Goal: Book appointment/travel/reservation

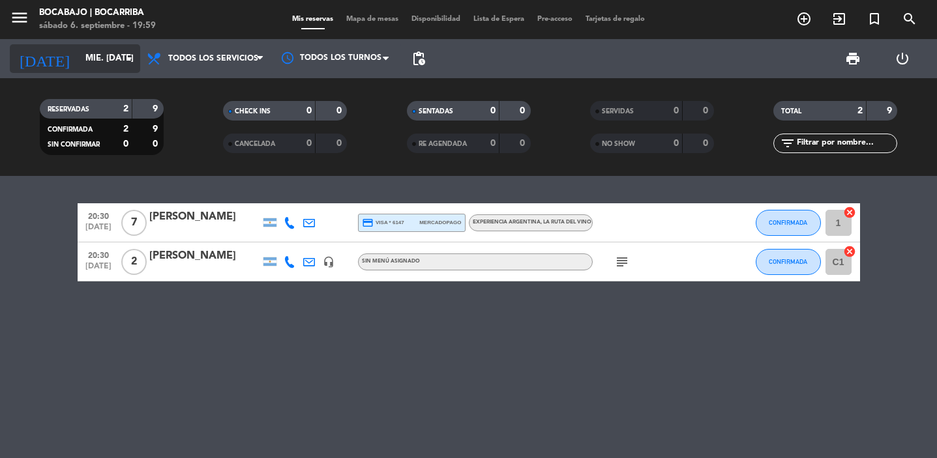
click at [91, 56] on input "mié. [DATE]" at bounding box center [136, 58] width 115 height 23
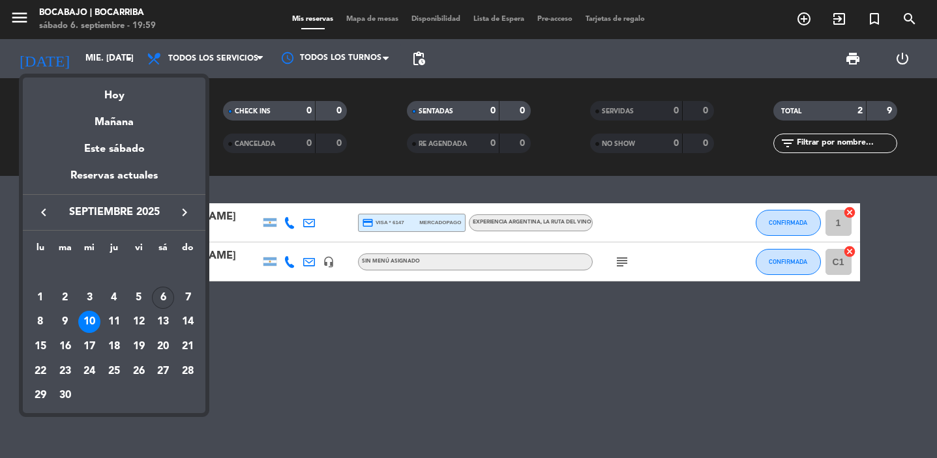
click at [165, 298] on div "6" at bounding box center [163, 298] width 22 height 22
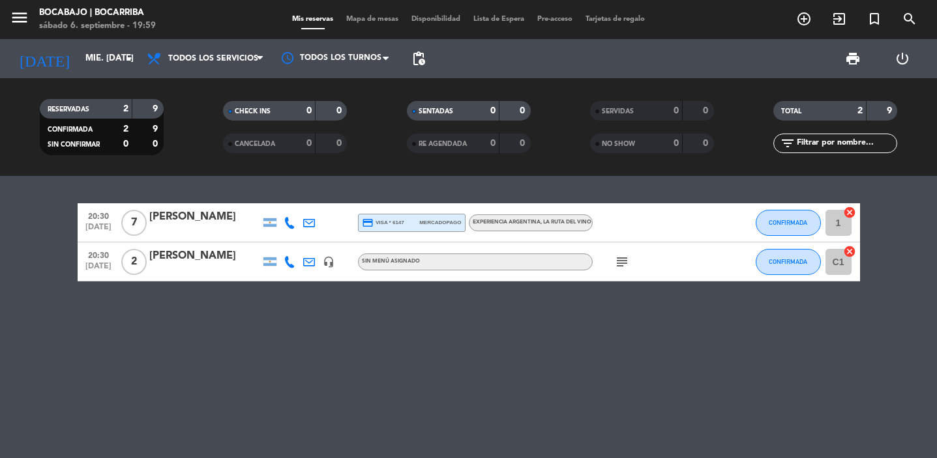
type input "sáb. [DATE]"
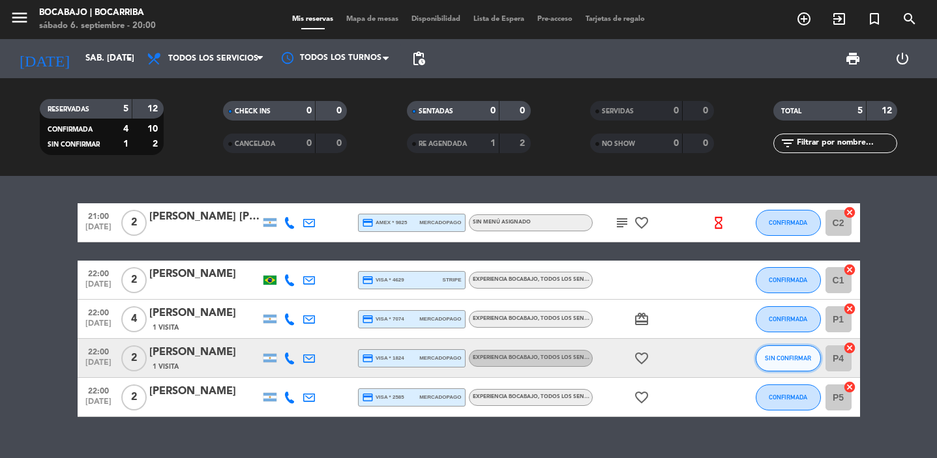
click at [793, 358] on span "SIN CONFIRMAR" at bounding box center [788, 358] width 46 height 7
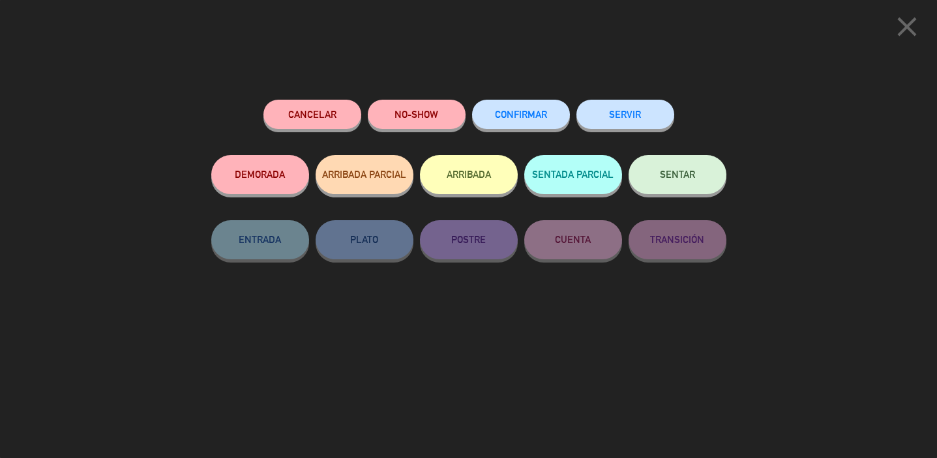
click at [533, 119] on span "CONFIRMAR" at bounding box center [521, 114] width 52 height 11
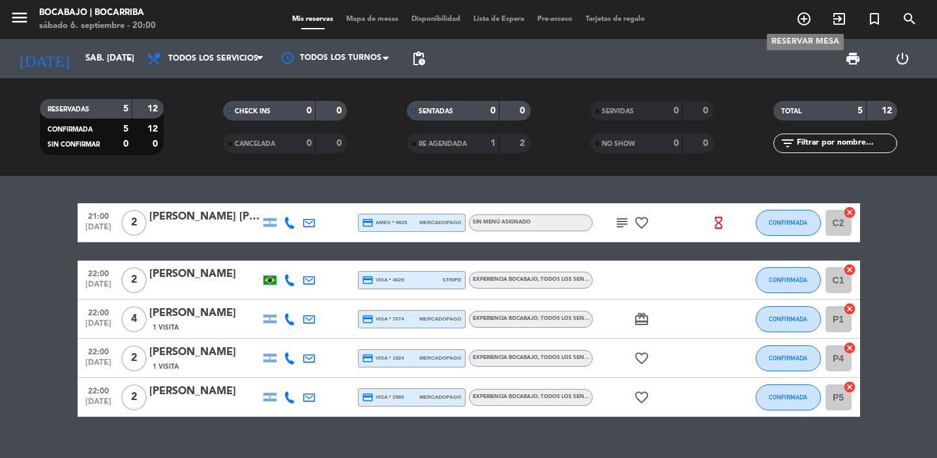
click at [804, 17] on icon "add_circle_outline" at bounding box center [804, 19] width 16 height 16
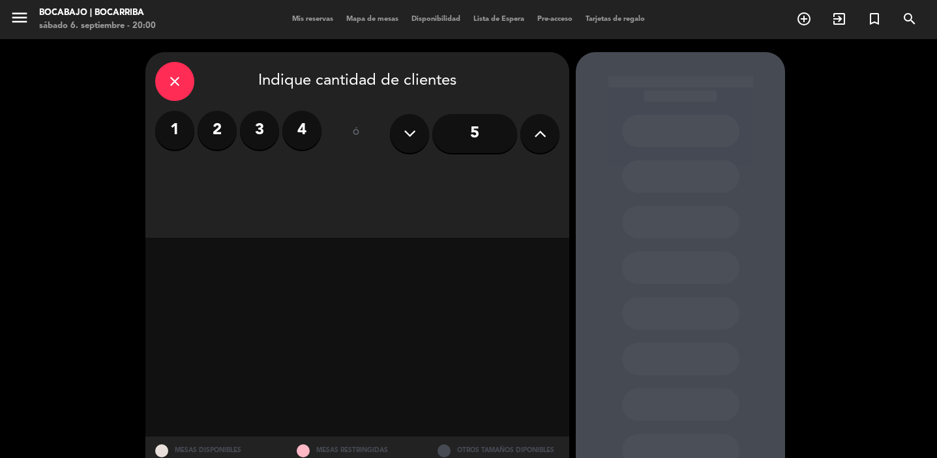
click at [251, 137] on label "3" at bounding box center [259, 130] width 39 height 39
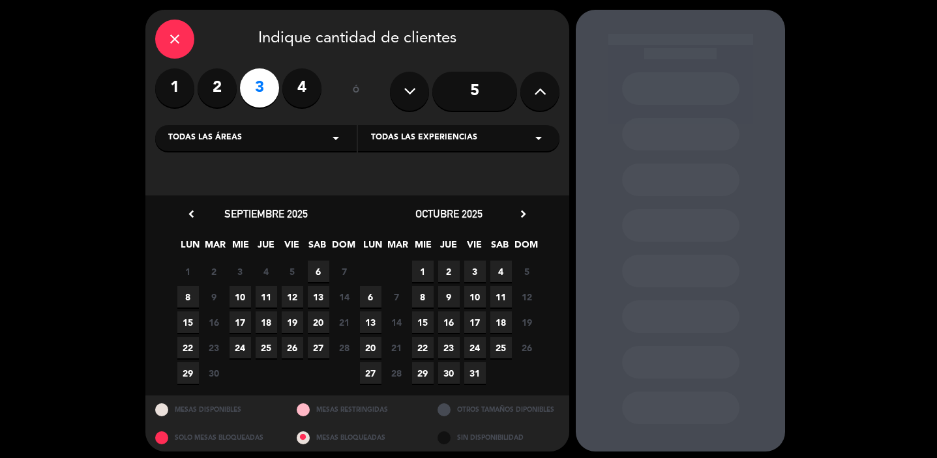
scroll to position [43, 0]
click at [320, 267] on span "6" at bounding box center [319, 271] width 22 height 22
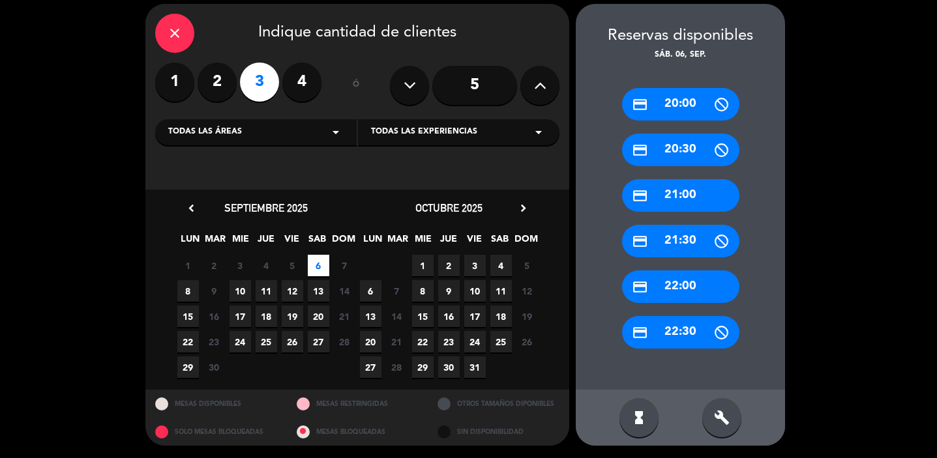
click at [692, 144] on div "credit_card 20:30" at bounding box center [680, 150] width 117 height 33
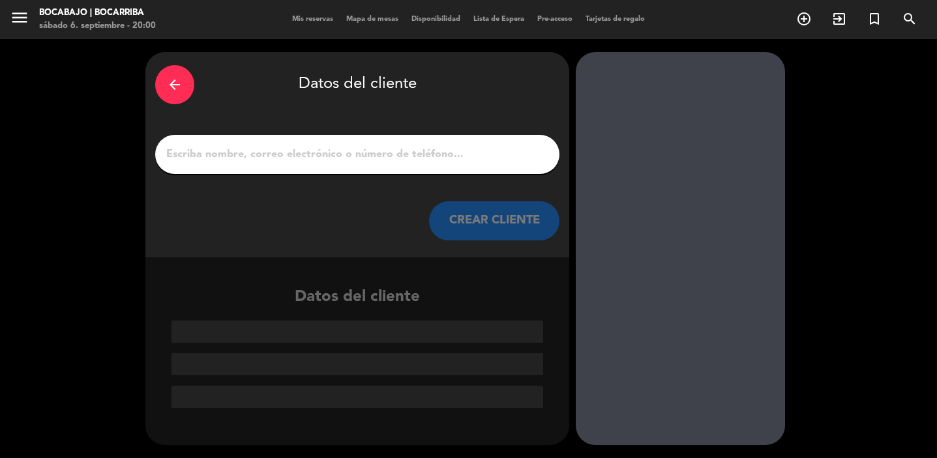
scroll to position [0, 0]
click at [376, 154] on input "1" at bounding box center [357, 154] width 385 height 18
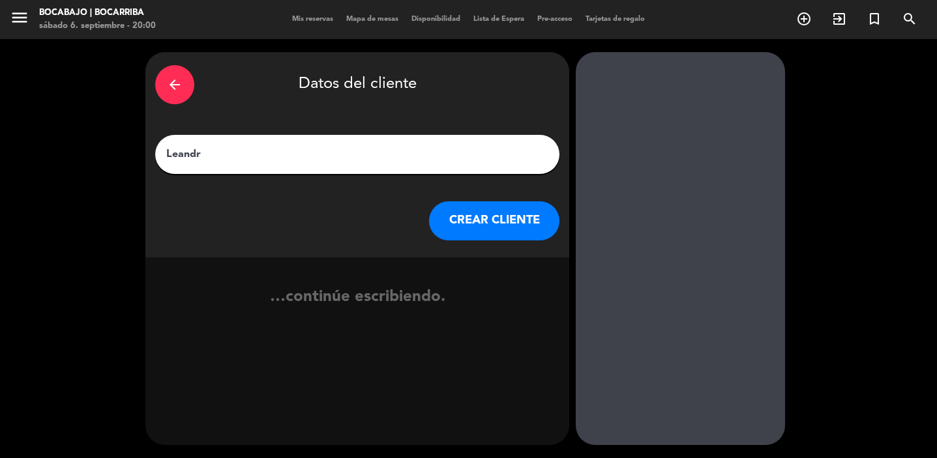
type input "[PERSON_NAME]"
click at [508, 224] on button "CREAR CLIENTE" at bounding box center [494, 220] width 130 height 39
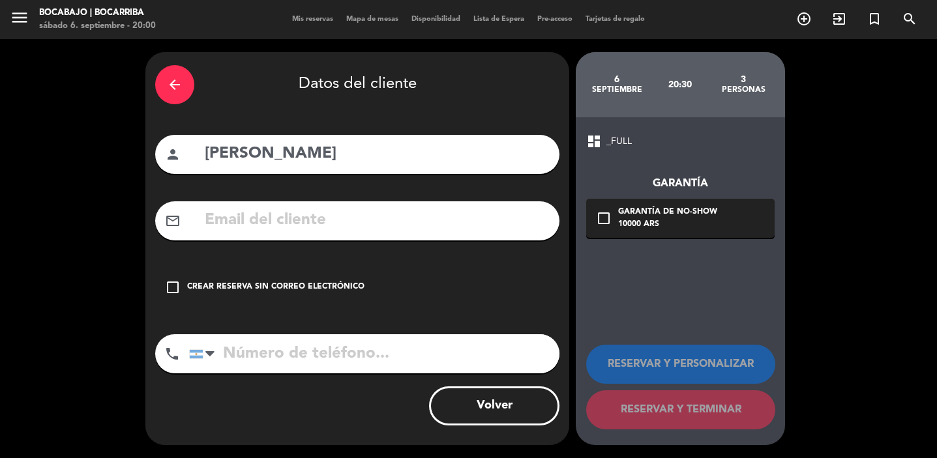
click at [219, 287] on div "Crear reserva sin correo electrónico" at bounding box center [275, 287] width 177 height 13
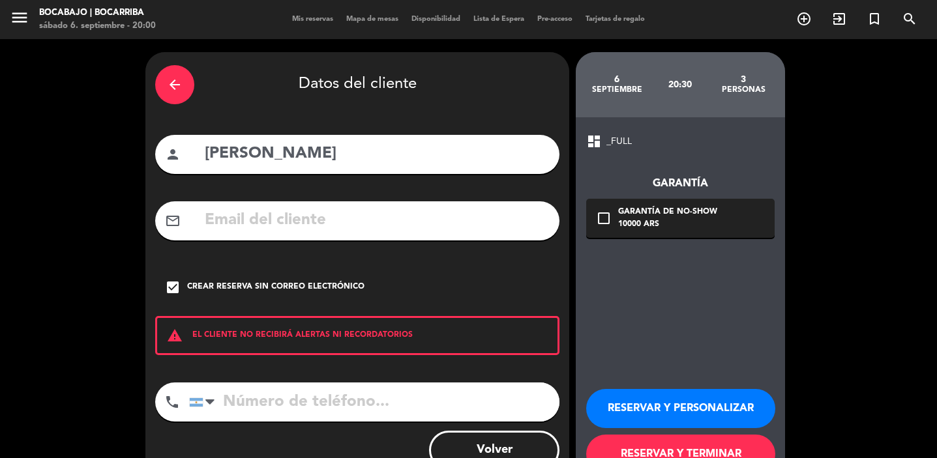
scroll to position [44, 0]
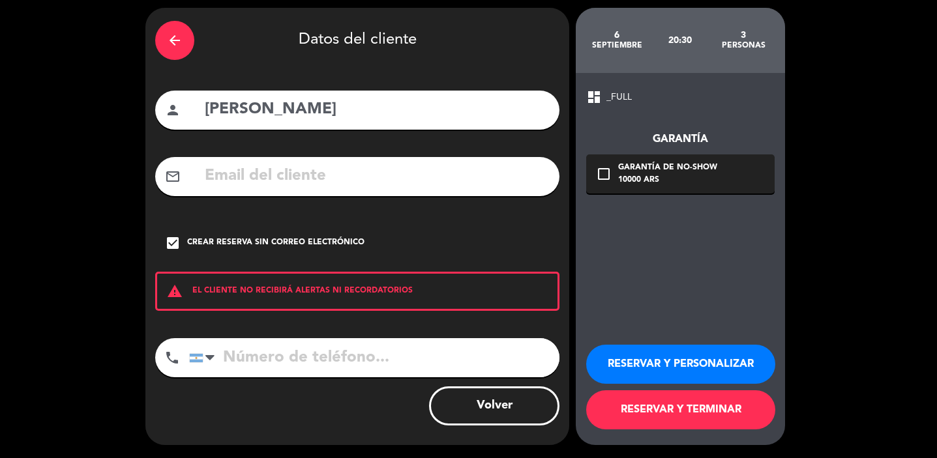
click at [693, 358] on button "RESERVAR Y PERSONALIZAR" at bounding box center [680, 364] width 189 height 39
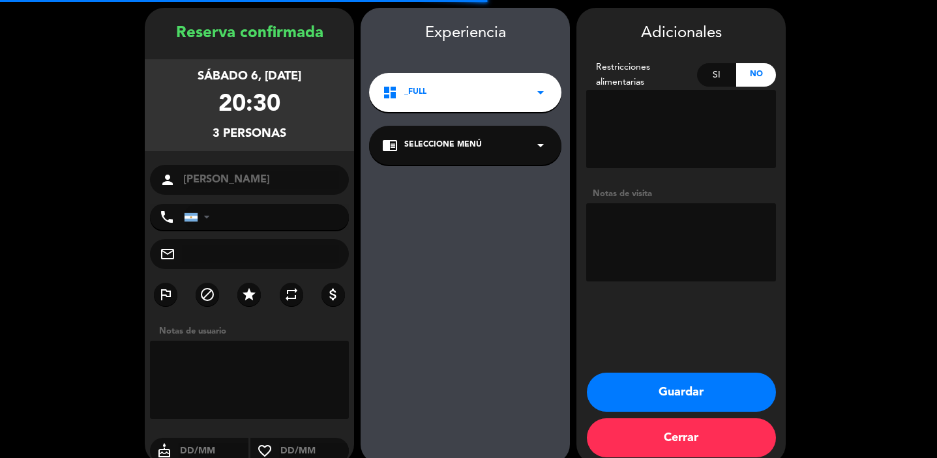
scroll to position [52, 0]
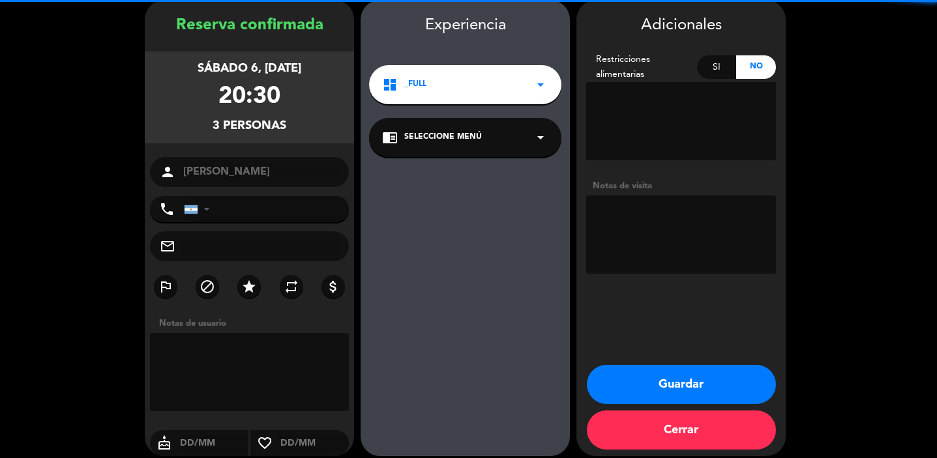
click at [656, 220] on textarea at bounding box center [681, 235] width 190 height 78
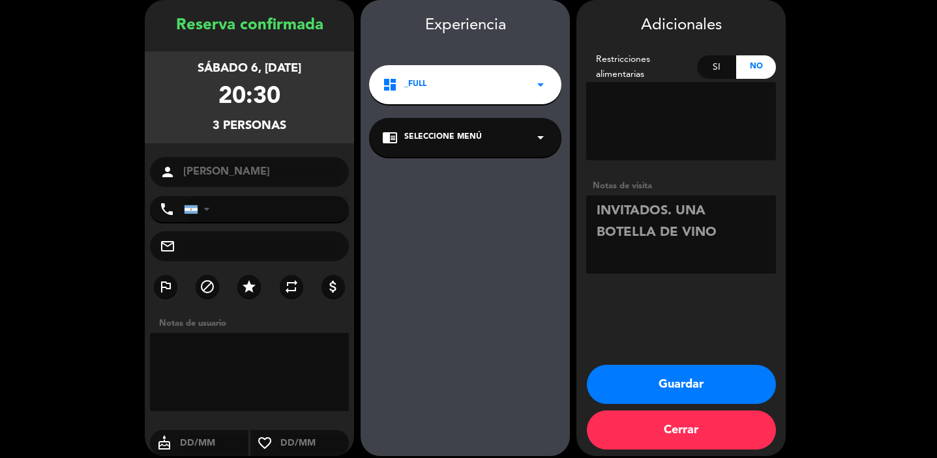
type textarea "INVITADOS. UNA BOTELLA DE VINO"
click at [674, 407] on div "Guardar Cerrar" at bounding box center [680, 410] width 209 height 91
click at [677, 383] on button "Guardar" at bounding box center [681, 384] width 189 height 39
